Goal: Information Seeking & Learning: Compare options

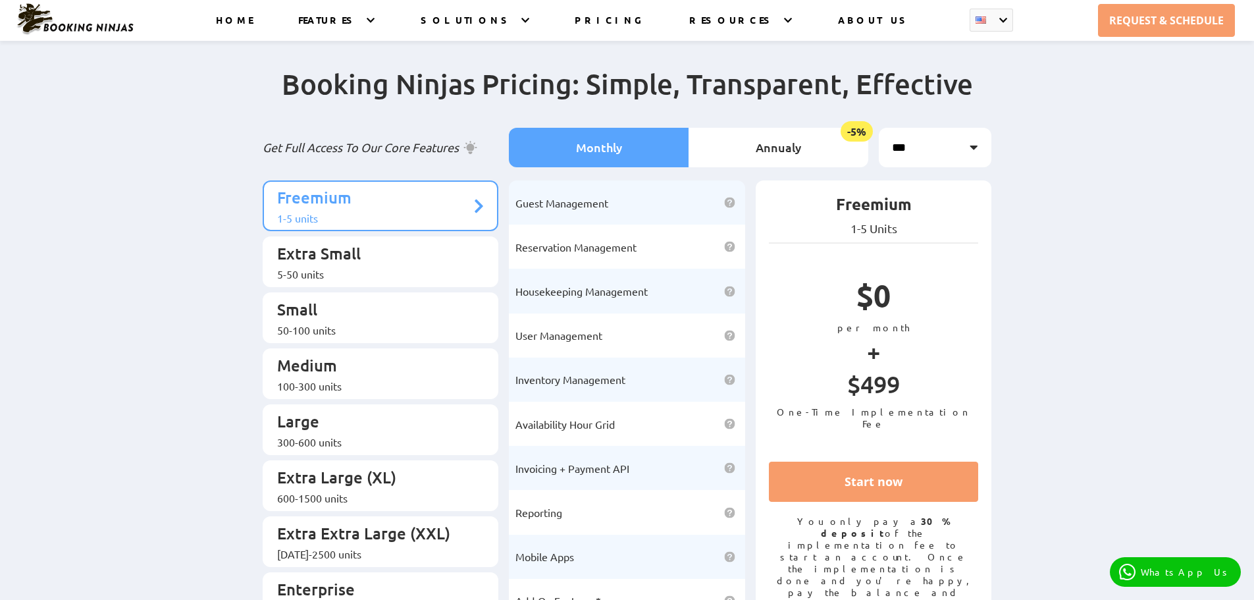
click at [450, 194] on p "Freemium" at bounding box center [374, 199] width 194 height 24
click at [749, 151] on li "Annualy -5%" at bounding box center [779, 148] width 180 height 40
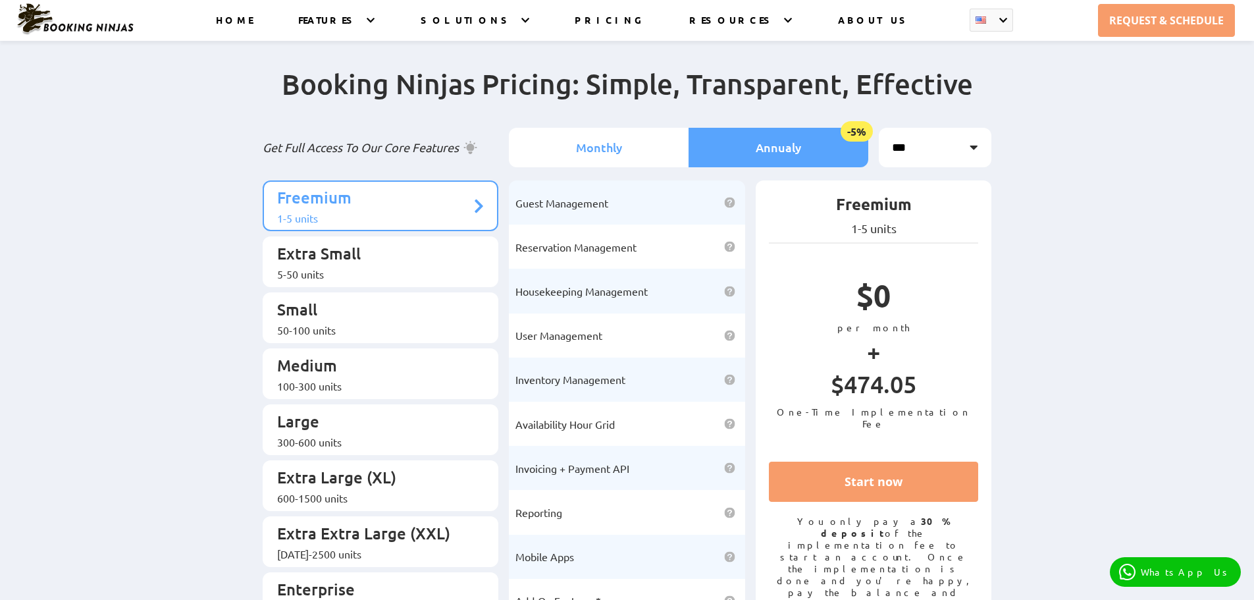
click at [652, 142] on li "Monthly" at bounding box center [599, 148] width 180 height 40
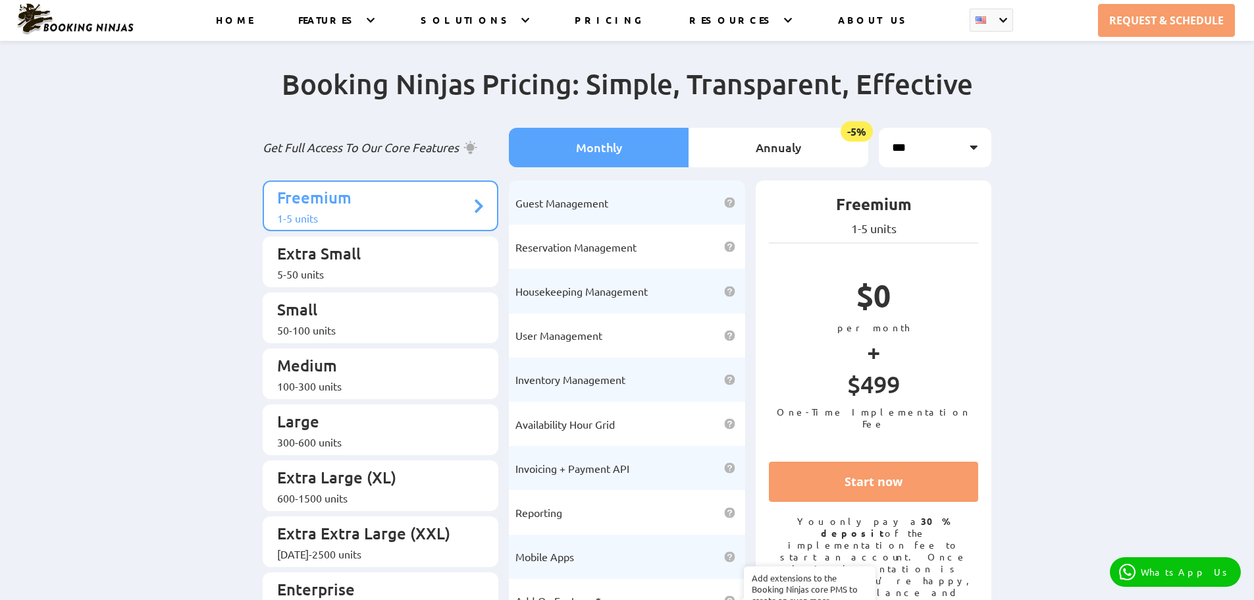
click at [726, 595] on img at bounding box center [729, 600] width 11 height 11
click at [381, 267] on div "5-50 units" at bounding box center [374, 273] width 194 height 13
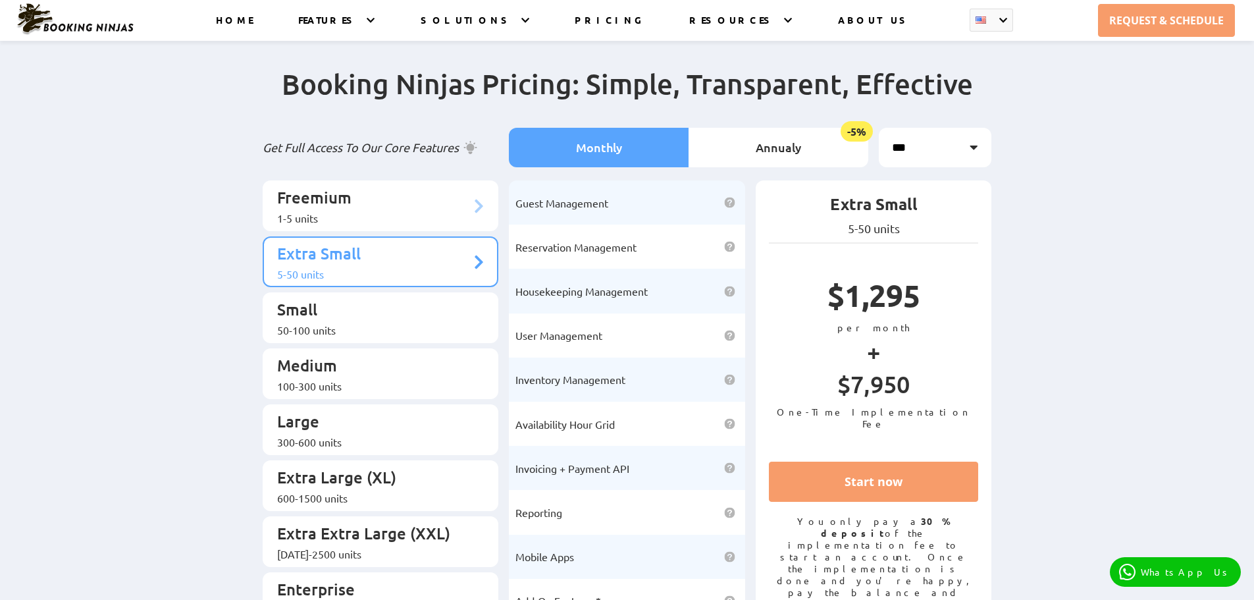
click at [382, 211] on div "1-5 units" at bounding box center [374, 217] width 194 height 13
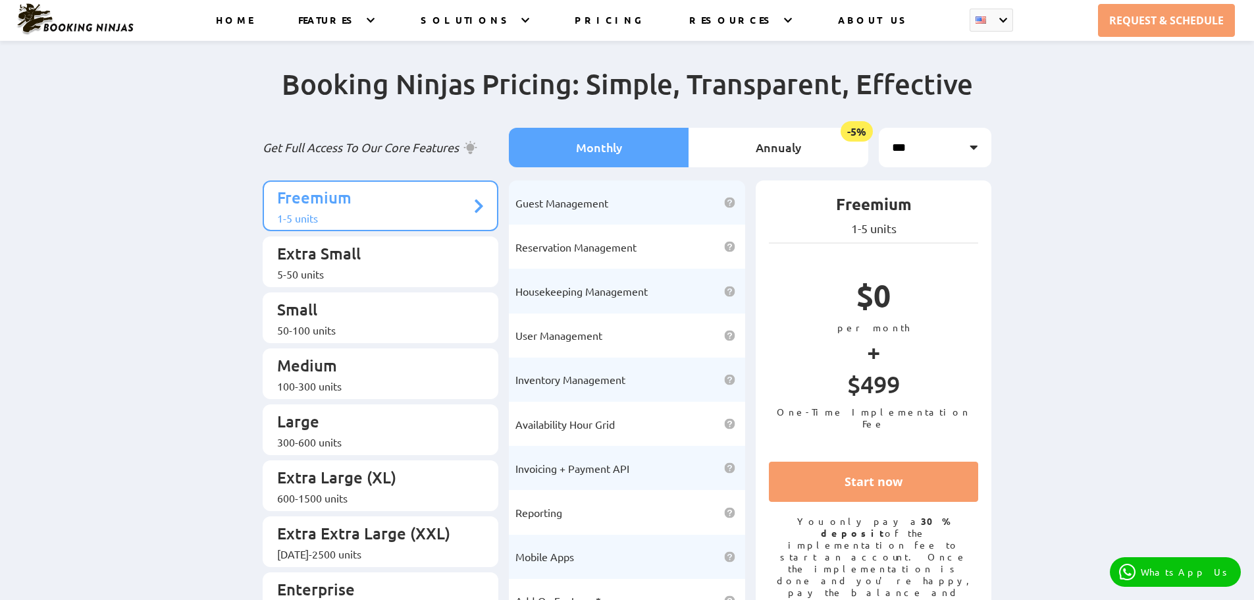
click at [225, 128] on div "Booking Ninjas Pricing: Simple, Transparent, Effective Get Full Access To Our C…" at bounding box center [627, 348] width 1254 height 616
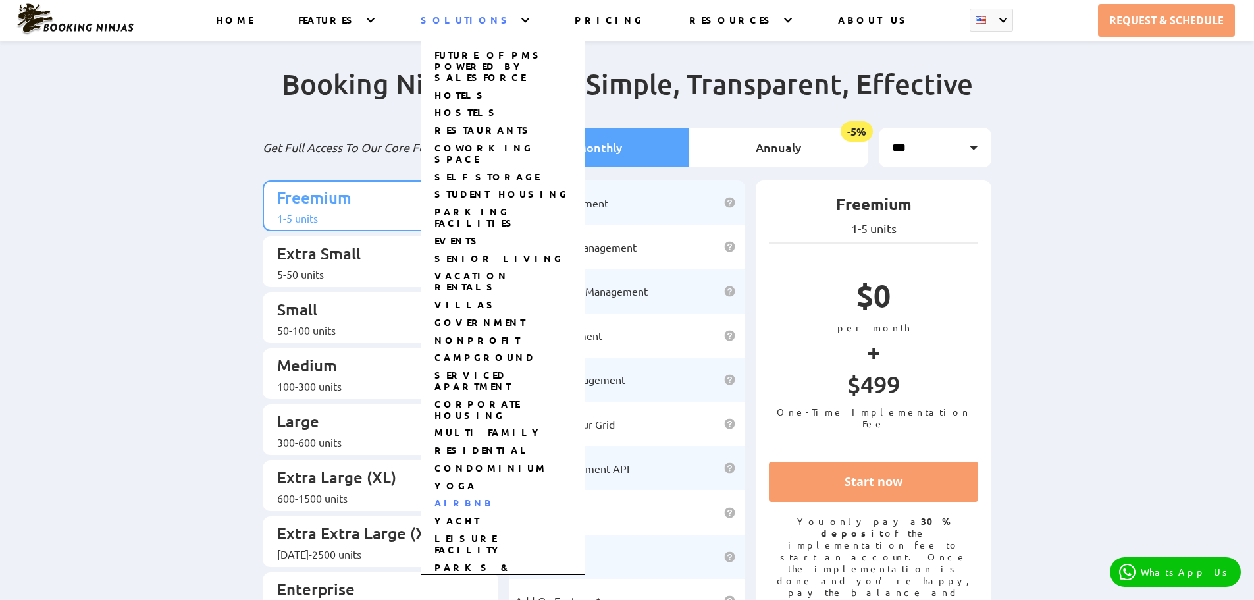
scroll to position [16, 0]
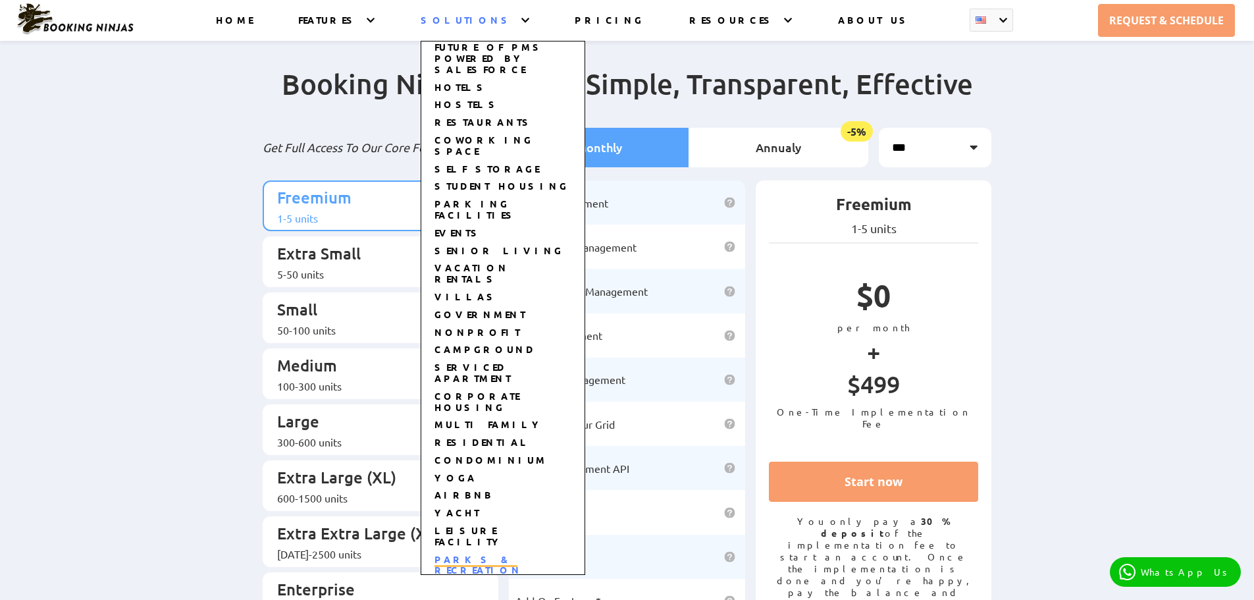
click at [522, 553] on link "PARKS & RECREATION" at bounding box center [479, 565] width 88 height 25
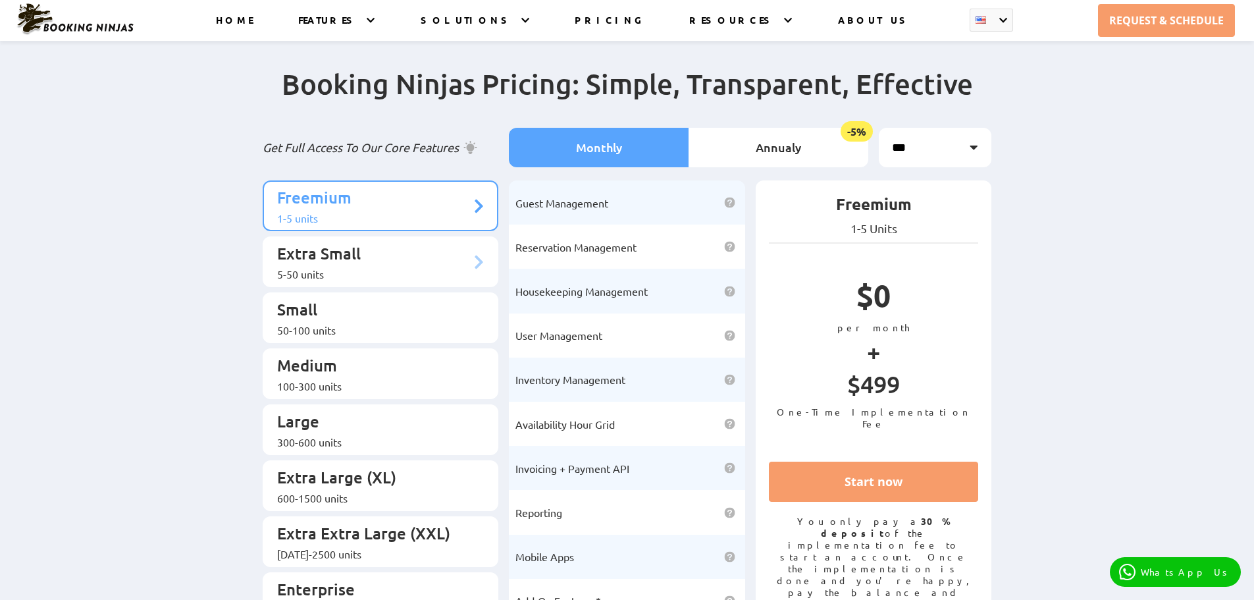
click at [331, 243] on p "Extra Small" at bounding box center [374, 255] width 194 height 24
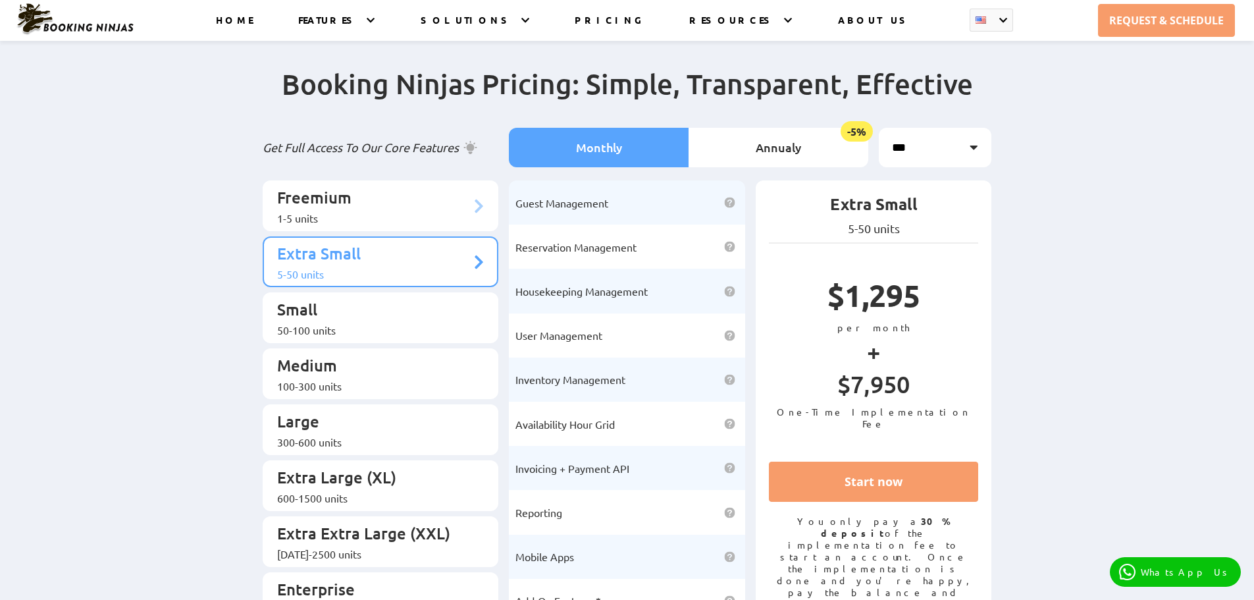
click at [389, 211] on div "1-5 units" at bounding box center [374, 217] width 194 height 13
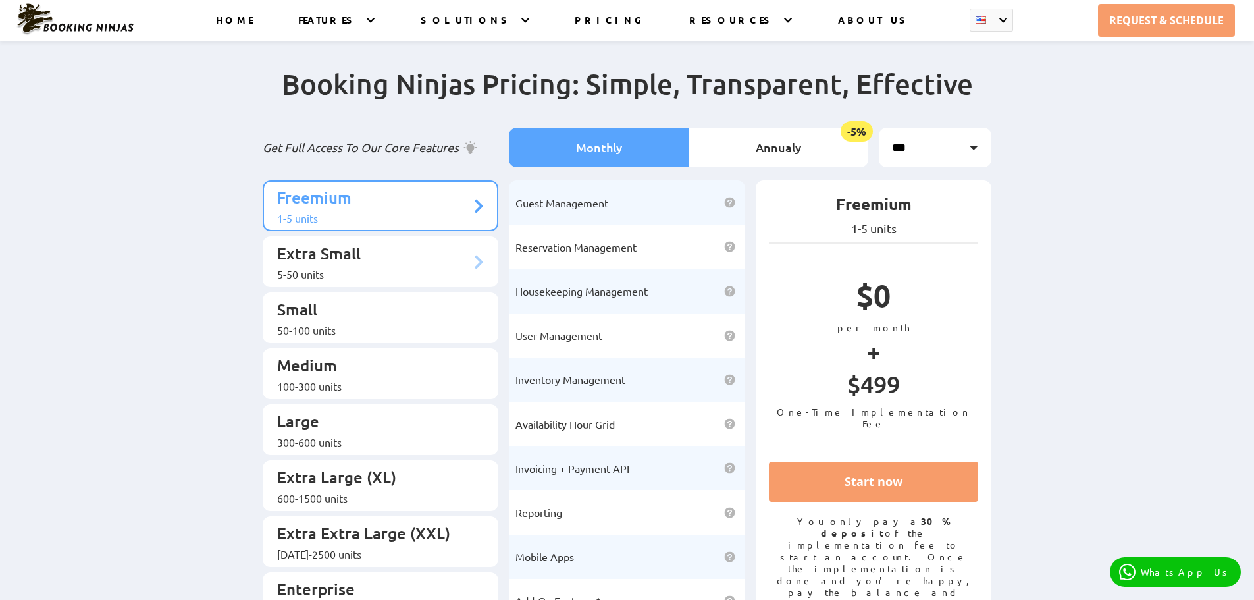
click at [396, 257] on p "Extra Small" at bounding box center [374, 255] width 194 height 24
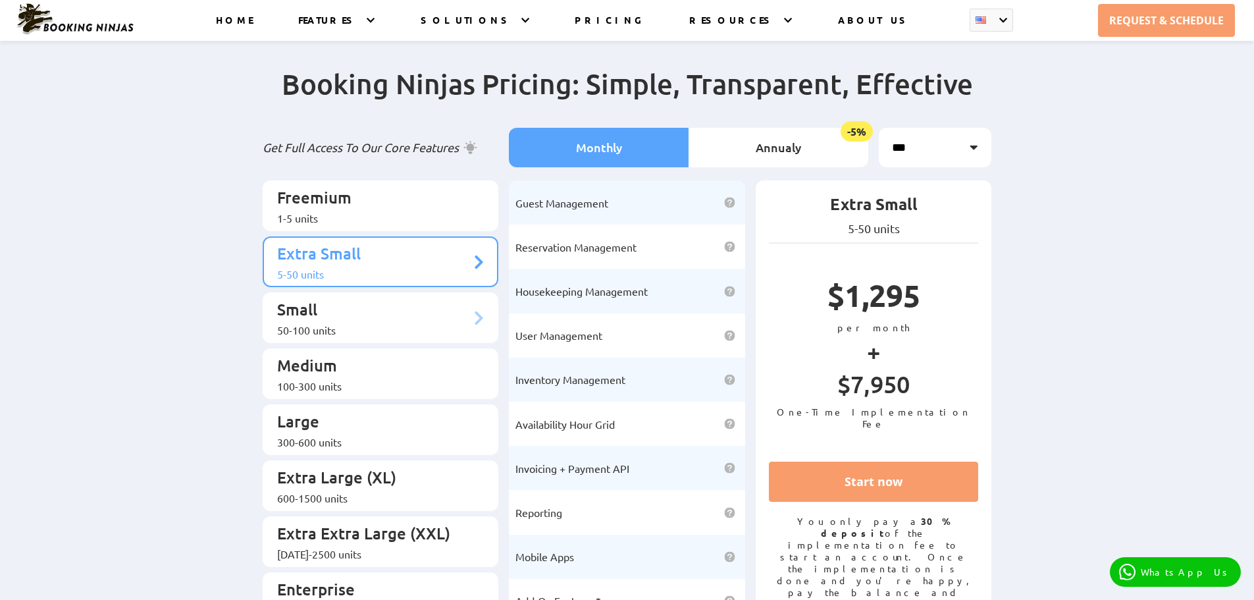
click at [396, 300] on p "Small" at bounding box center [374, 311] width 194 height 24
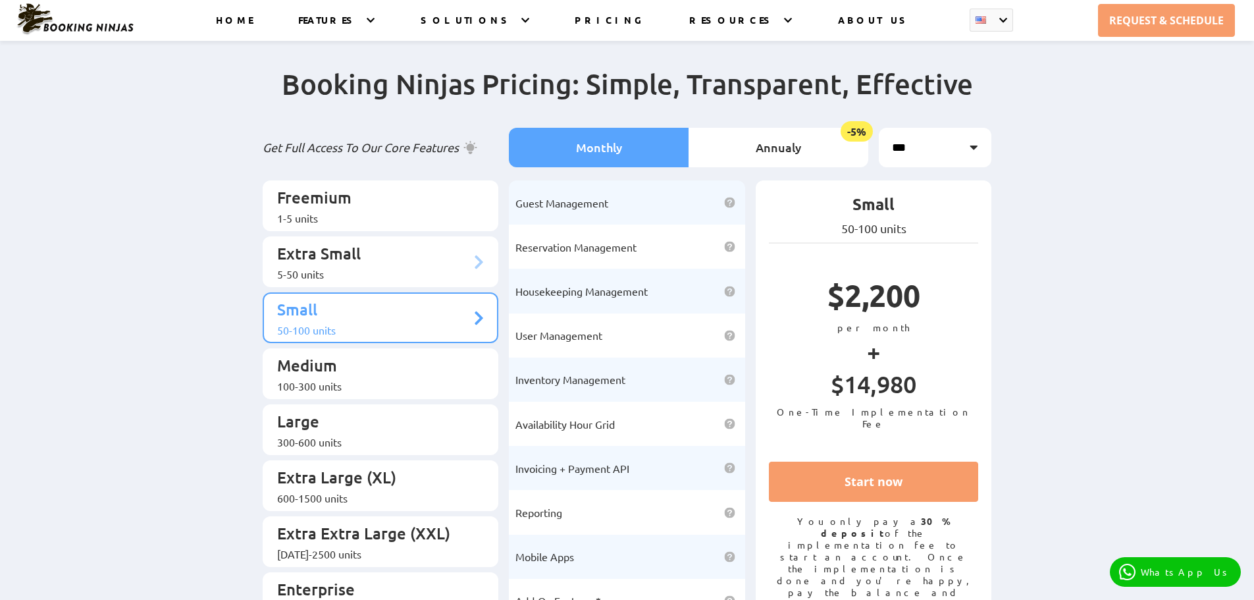
click at [394, 257] on p "Extra Small" at bounding box center [374, 255] width 194 height 24
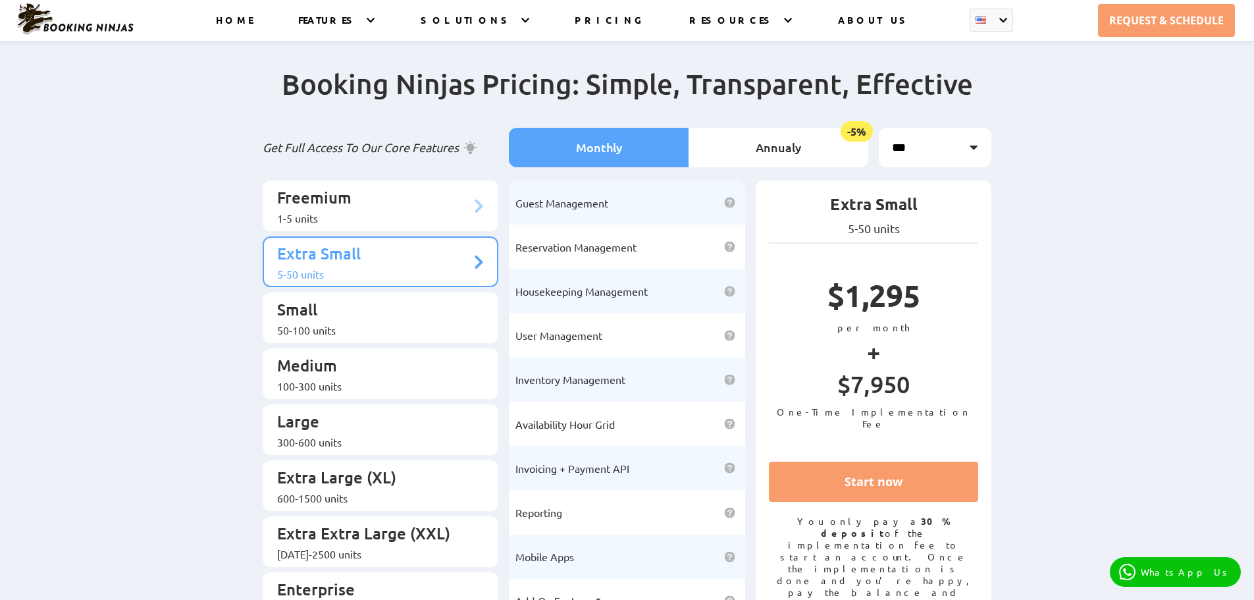
click at [390, 211] on div "1-5 units" at bounding box center [374, 217] width 194 height 13
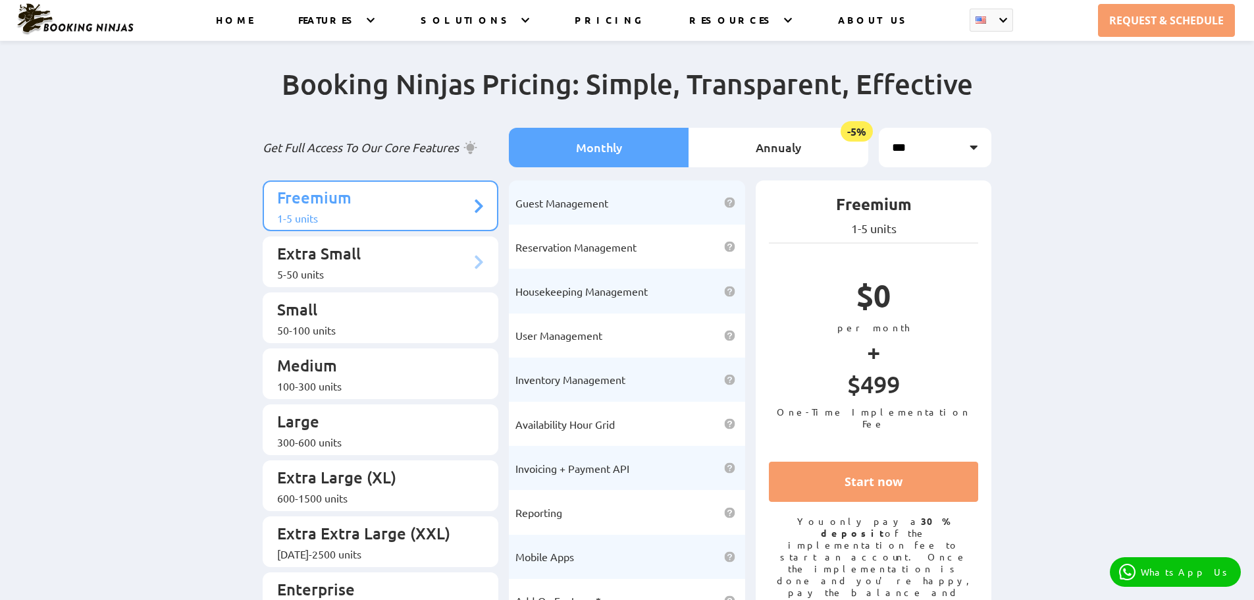
click at [390, 267] on div "5-50 units" at bounding box center [374, 273] width 194 height 13
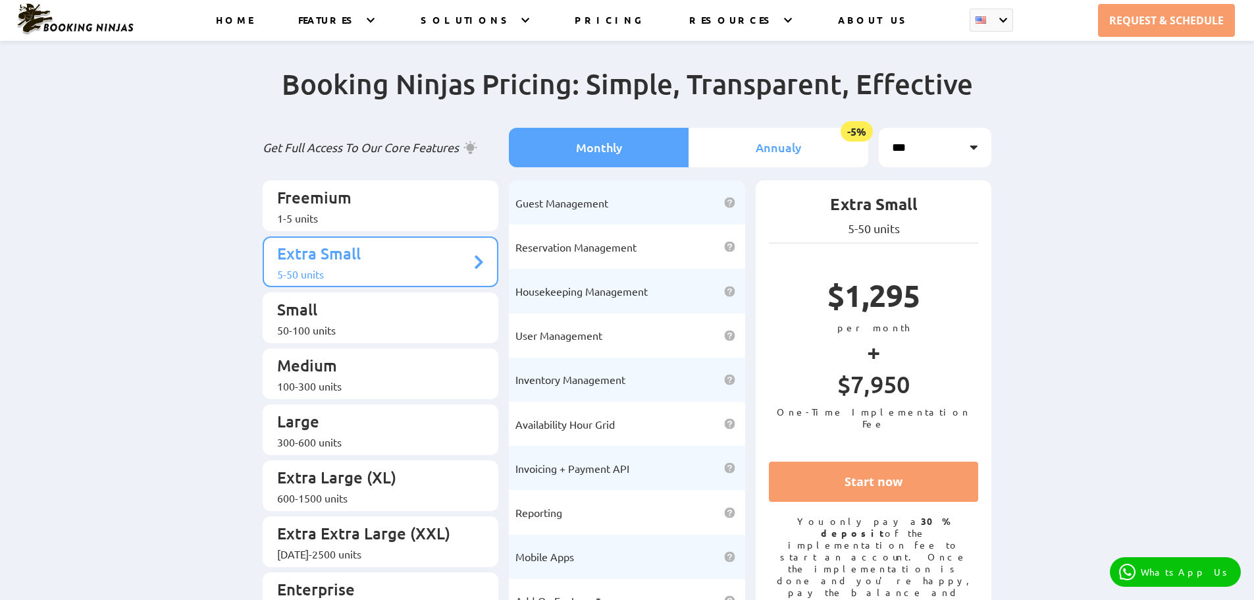
click at [759, 151] on li "Annualy -5%" at bounding box center [779, 148] width 180 height 40
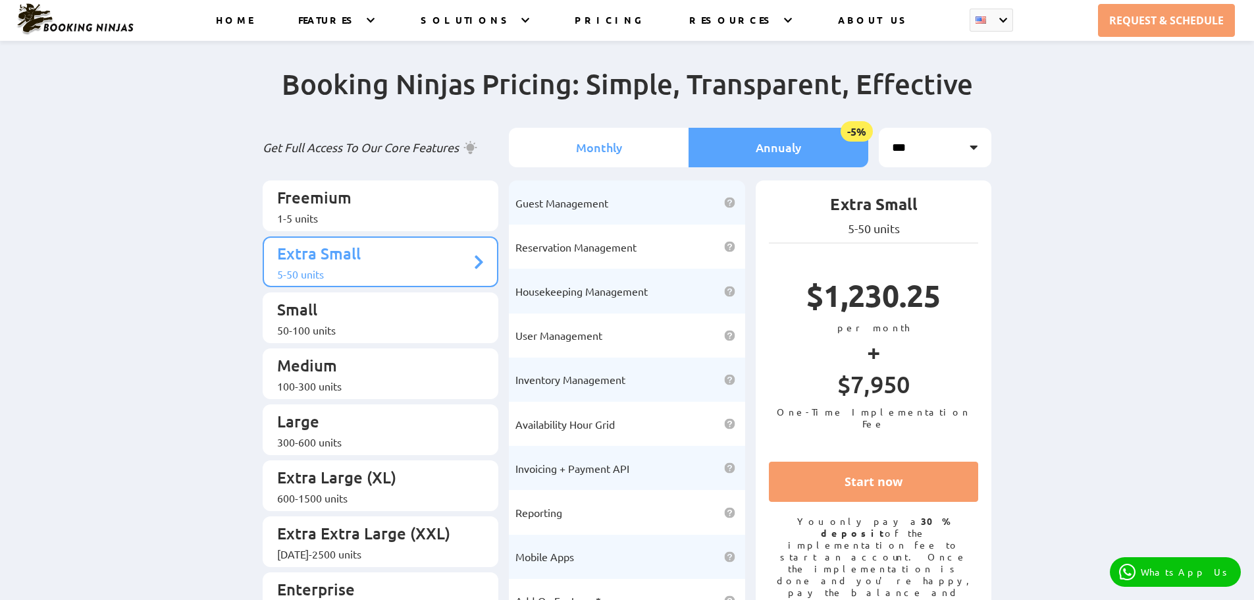
click at [617, 147] on li "Monthly" at bounding box center [599, 148] width 180 height 40
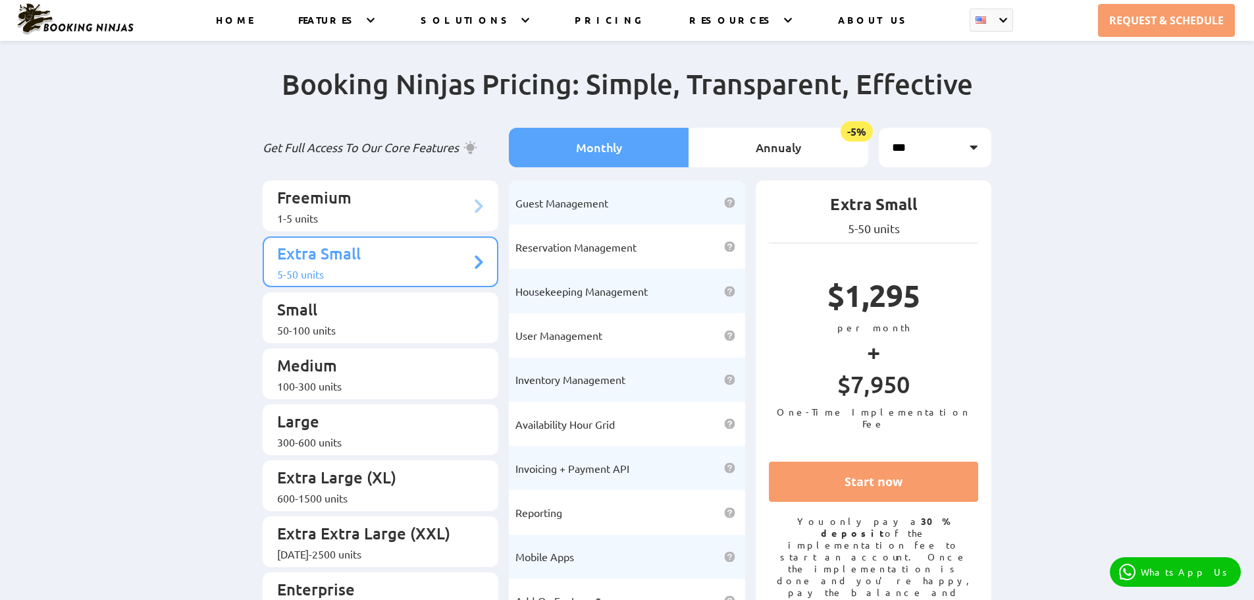
click at [413, 212] on div "1-5 units" at bounding box center [374, 217] width 194 height 13
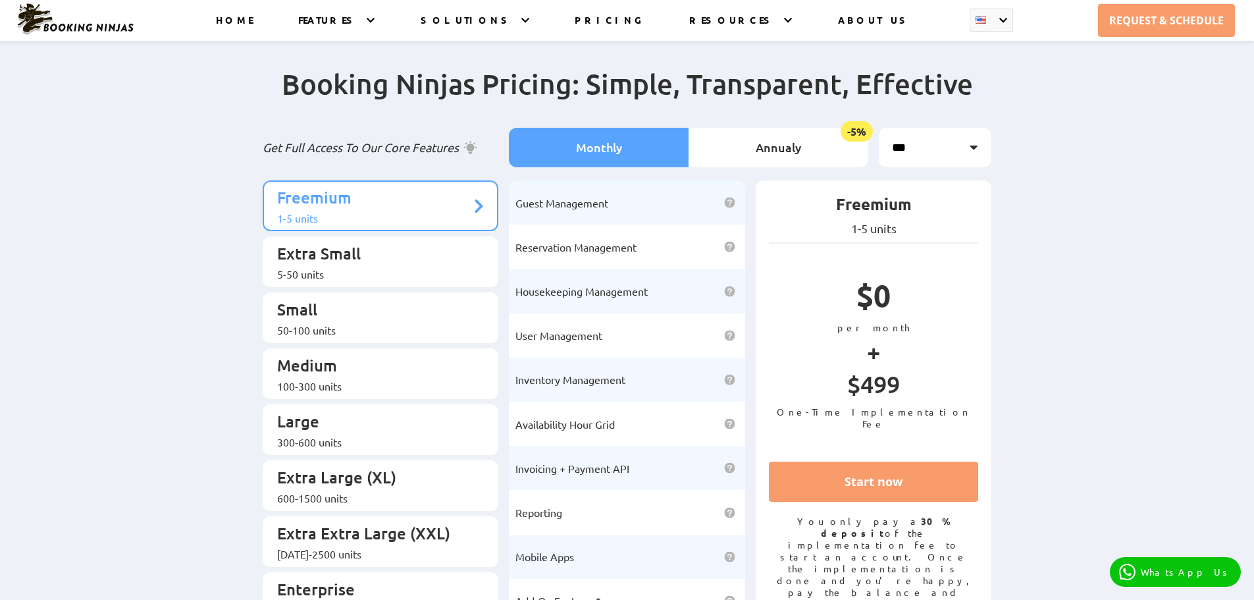
drag, startPoint x: 322, startPoint y: 212, endPoint x: 221, endPoint y: 230, distance: 102.4
click at [276, 212] on li "Freemium 1-5 units" at bounding box center [381, 205] width 236 height 51
click at [197, 242] on div "Booking Ninjas Pricing: Simple, Transparent, Effective Get Full Access To Our C…" at bounding box center [627, 348] width 1254 height 616
click at [385, 246] on p "Extra Small" at bounding box center [374, 255] width 194 height 24
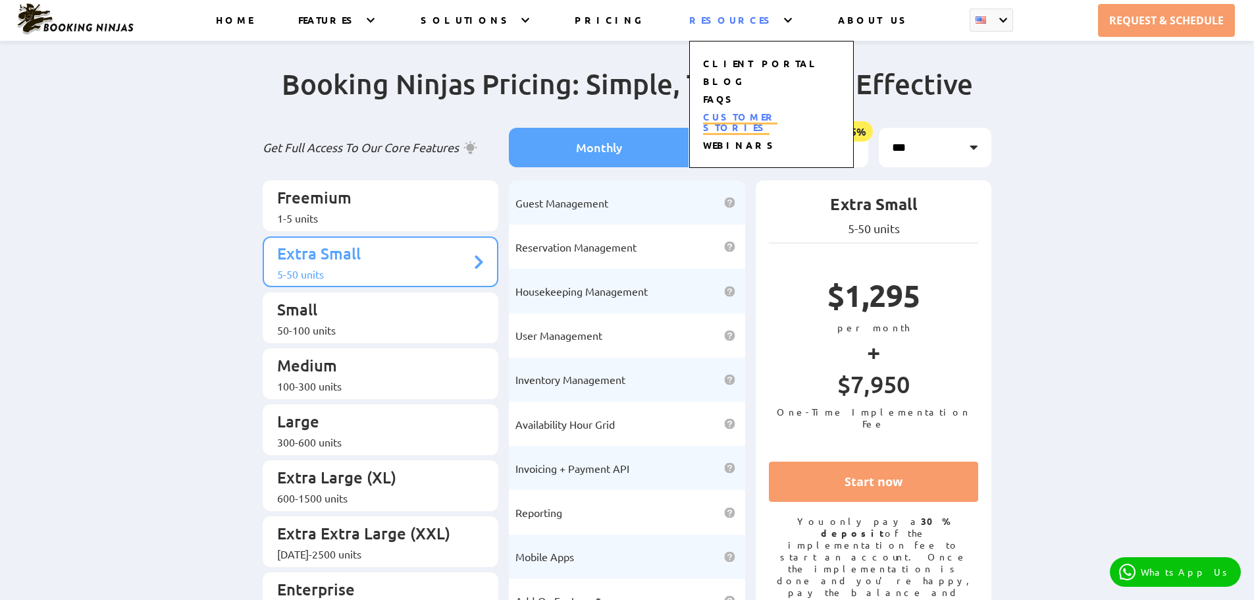
click at [731, 117] on link "CUSTOMER STORIES" at bounding box center [740, 123] width 74 height 25
